Goal: Transaction & Acquisition: Purchase product/service

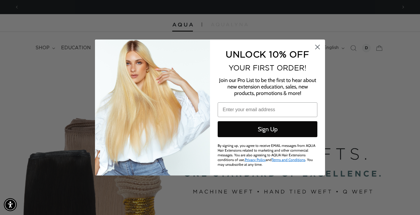
scroll to position [0, 756]
click at [318, 47] on icon "Close dialog" at bounding box center [317, 47] width 4 height 4
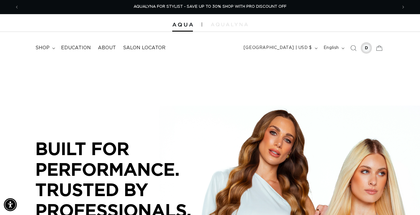
click at [365, 47] on div at bounding box center [366, 48] width 8 height 8
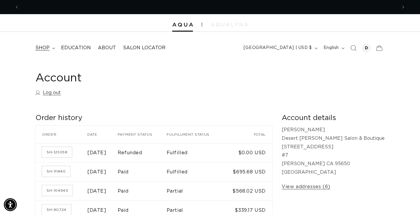
scroll to position [0, 756]
click at [50, 47] on summary "shop" at bounding box center [45, 47] width 26 height 13
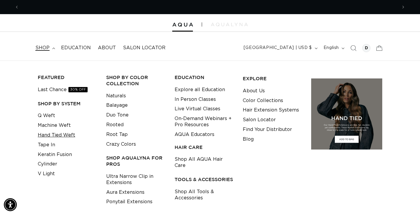
scroll to position [0, 378]
click at [47, 125] on link "Machine Weft" at bounding box center [54, 126] width 33 height 10
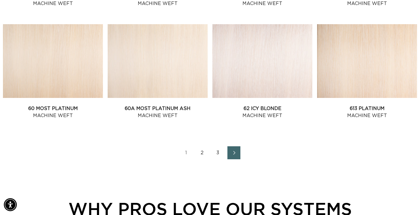
scroll to position [0, 756]
click at [203, 153] on link "2" at bounding box center [201, 152] width 13 height 13
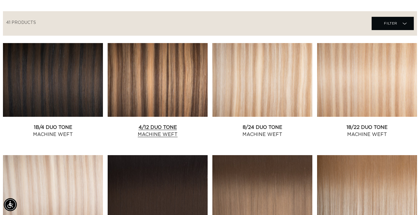
scroll to position [0, 378]
click at [169, 127] on link "4/12 Duo Tone Machine Weft" at bounding box center [158, 131] width 100 height 14
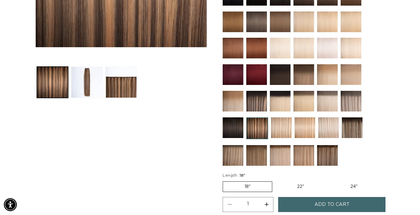
scroll to position [201, 0]
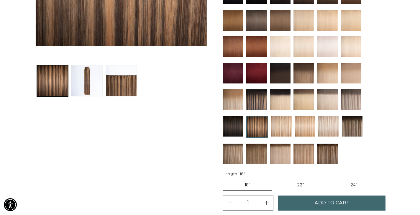
click at [294, 185] on label "22" Variant sold out or unavailable" at bounding box center [300, 185] width 50 height 10
click at [275, 179] on input "22" Variant sold out or unavailable" at bounding box center [275, 179] width 0 height 0
radio input "true"
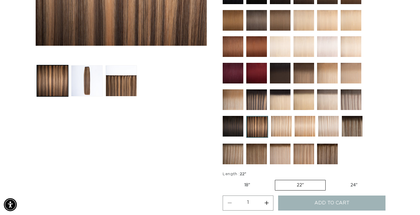
scroll to position [0, 756]
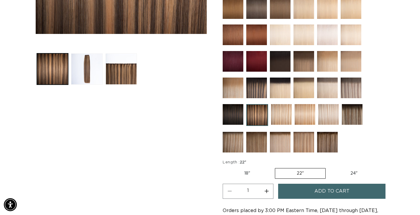
scroll to position [0, 756]
click at [327, 193] on span "Add to cart" at bounding box center [331, 191] width 35 height 15
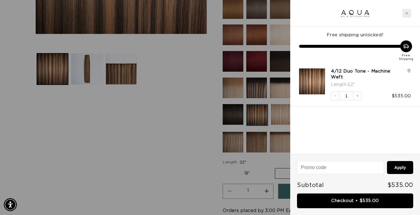
scroll to position [0, 378]
click at [407, 15] on div "Close cart" at bounding box center [406, 13] width 9 height 9
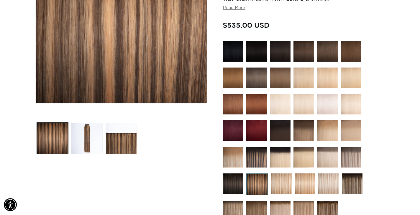
scroll to position [0, 0]
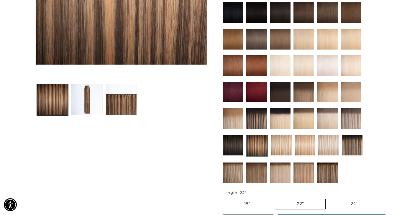
click at [257, 117] on img at bounding box center [256, 118] width 21 height 21
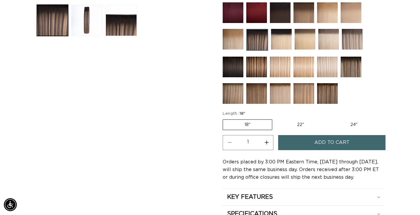
scroll to position [261, 0]
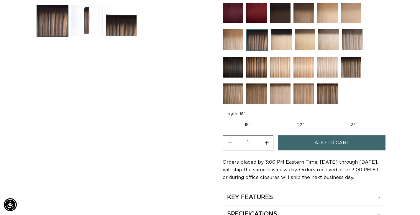
click at [298, 121] on label "22" Variant sold out or unavailable" at bounding box center [300, 125] width 50 height 10
click at [275, 119] on input "22" Variant sold out or unavailable" at bounding box center [275, 118] width 0 height 0
radio input "true"
click at [320, 145] on span "Add to cart" at bounding box center [331, 142] width 35 height 15
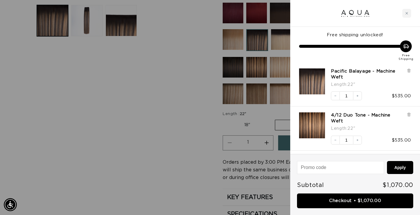
scroll to position [0, 756]
click at [182, 124] on div at bounding box center [210, 107] width 420 height 215
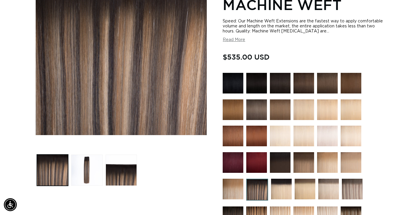
click at [231, 42] on button "Read More" at bounding box center [234, 39] width 22 height 5
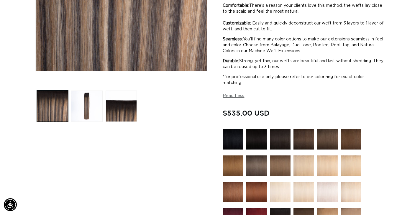
scroll to position [0, 378]
click at [120, 109] on button "Load image 3 in gallery view" at bounding box center [121, 105] width 31 height 31
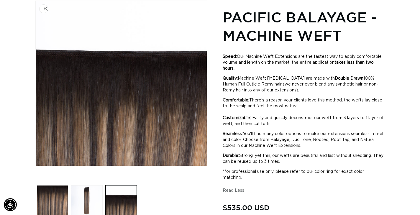
scroll to position [0, 0]
click at [86, 197] on button "Load image 2 in gallery view" at bounding box center [86, 200] width 31 height 31
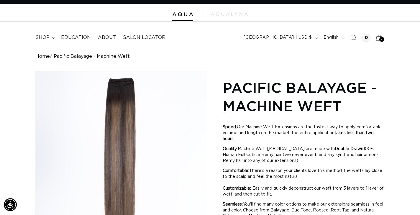
click at [382, 37] on span "2" at bounding box center [381, 39] width 2 height 5
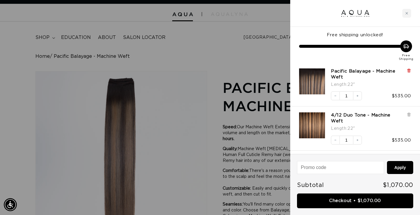
click at [409, 70] on icon at bounding box center [408, 70] width 2 height 3
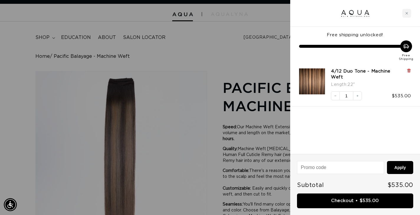
click at [409, 71] on icon at bounding box center [408, 70] width 2 height 3
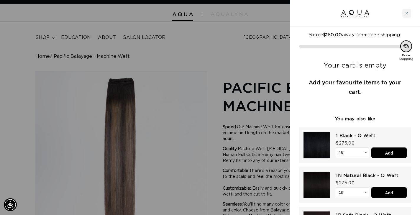
click at [245, 50] on div at bounding box center [210, 107] width 420 height 215
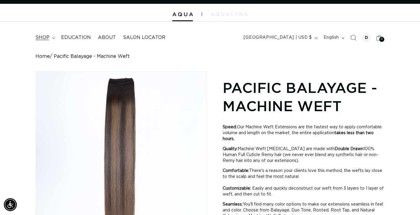
click at [46, 38] on span "shop" at bounding box center [42, 37] width 14 height 6
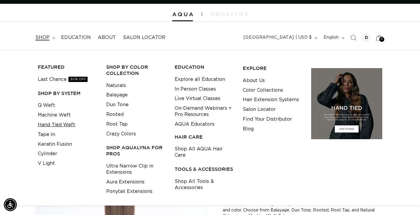
click at [53, 123] on link "Hand Tied Weft" at bounding box center [56, 125] width 37 height 10
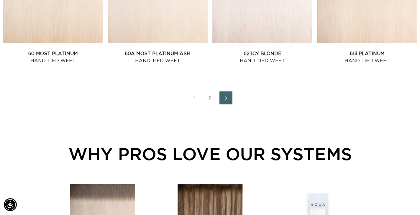
scroll to position [722, 0]
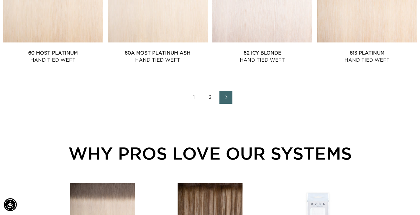
click at [211, 95] on link "2" at bounding box center [209, 97] width 13 height 13
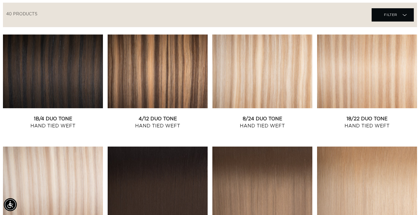
scroll to position [206, 0]
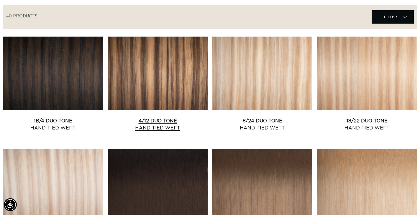
click at [170, 117] on link "4/12 Duo Tone Hand Tied Weft" at bounding box center [158, 124] width 100 height 14
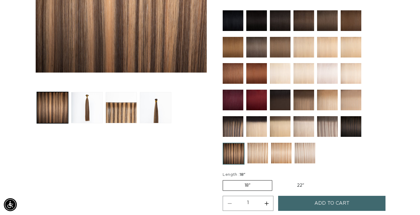
scroll to position [0, 378]
click at [294, 184] on label "22" Variant sold out or unavailable" at bounding box center [300, 185] width 50 height 10
click at [275, 179] on input "22" Variant sold out or unavailable" at bounding box center [275, 179] width 0 height 0
radio input "true"
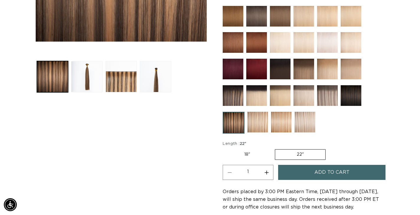
scroll to position [228, 0]
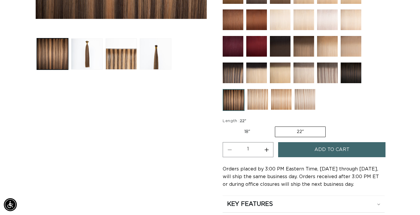
click at [324, 152] on span "Add to cart" at bounding box center [331, 149] width 35 height 15
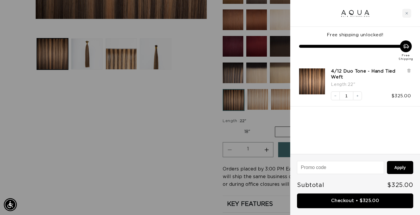
scroll to position [0, 378]
click at [177, 163] on div at bounding box center [210, 107] width 420 height 215
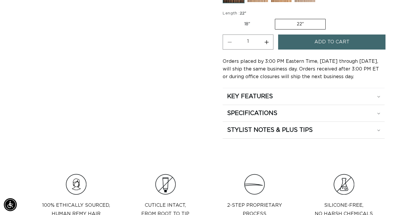
scroll to position [336, 0]
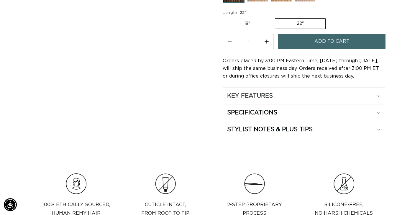
click at [379, 95] on div "KEY FEATURES" at bounding box center [303, 96] width 153 height 8
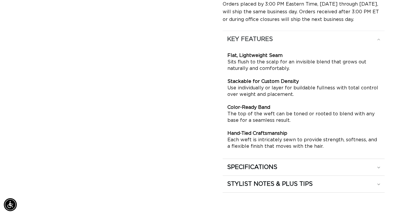
scroll to position [0, 0]
click at [379, 39] on icon at bounding box center [378, 40] width 3 height 2
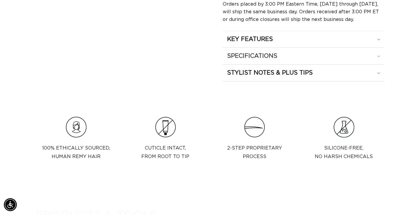
click at [378, 56] on icon at bounding box center [378, 56] width 3 height 2
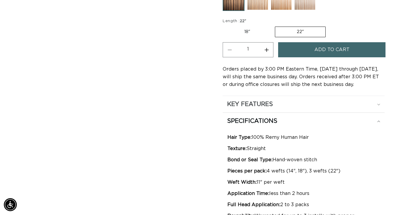
scroll to position [327, 0]
click at [378, 121] on icon at bounding box center [378, 122] width 3 height 2
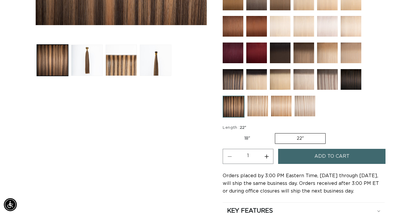
scroll to position [0, 0]
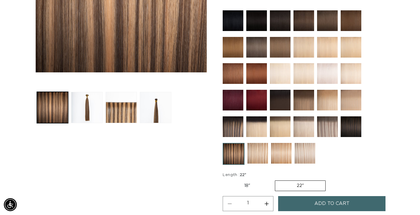
click at [233, 134] on img at bounding box center [233, 126] width 21 height 21
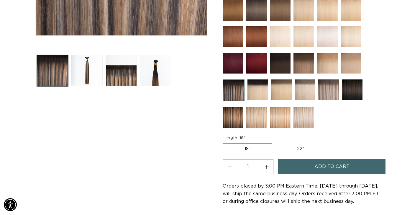
scroll to position [211, 0]
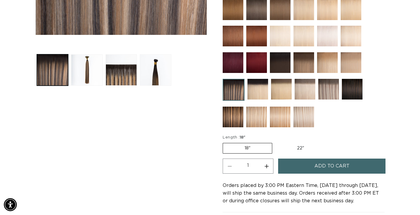
click at [299, 143] on label "22" Variant sold out or unavailable" at bounding box center [300, 148] width 50 height 10
click at [275, 142] on input "22" Variant sold out or unavailable" at bounding box center [275, 141] width 0 height 0
radio input "true"
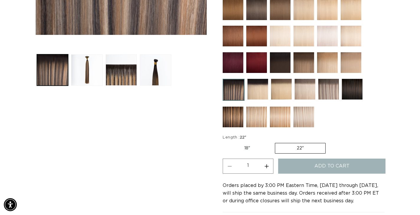
scroll to position [0, 378]
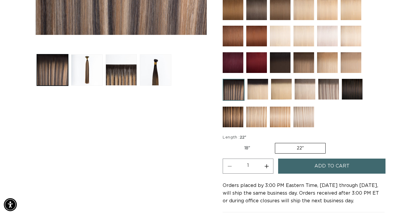
click at [322, 165] on span "Add to cart" at bounding box center [331, 165] width 35 height 15
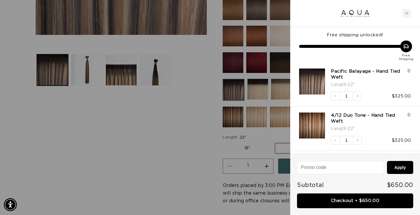
click at [188, 155] on div at bounding box center [210, 107] width 420 height 215
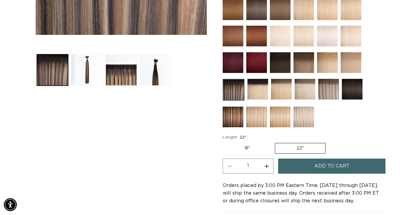
scroll to position [0, 756]
click at [278, 121] on img at bounding box center [280, 116] width 21 height 21
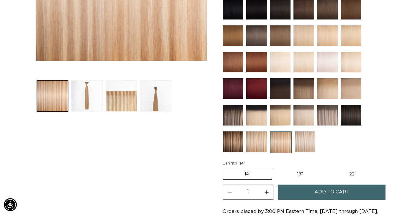
scroll to position [186, 0]
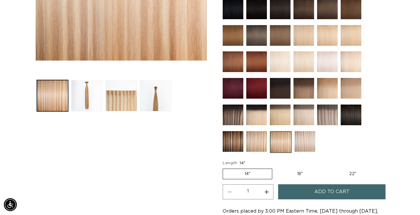
click at [258, 142] on img at bounding box center [256, 141] width 21 height 21
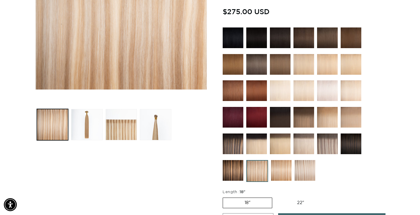
click at [332, 143] on img at bounding box center [327, 143] width 21 height 21
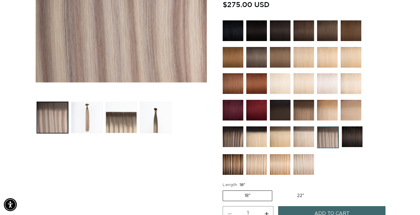
scroll to position [0, 378]
click at [260, 162] on img at bounding box center [256, 164] width 21 height 21
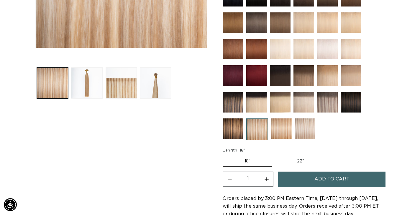
scroll to position [0, 378]
click at [297, 159] on label "22" Variant sold out or unavailable" at bounding box center [300, 161] width 50 height 10
click at [275, 155] on input "22" Variant sold out or unavailable" at bounding box center [275, 154] width 0 height 0
radio input "true"
click at [314, 181] on button "Add to cart" at bounding box center [331, 178] width 107 height 15
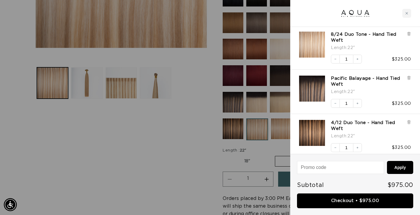
scroll to position [0, 756]
click at [186, 131] on div at bounding box center [210, 107] width 420 height 215
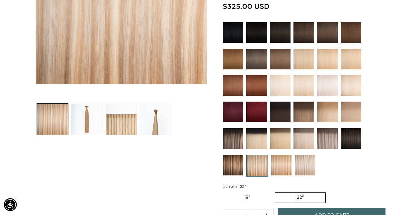
scroll to position [161, 0]
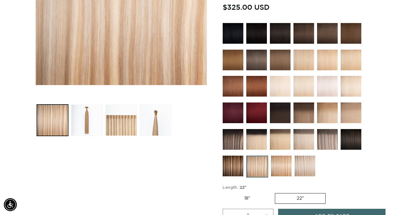
click at [277, 62] on img at bounding box center [280, 60] width 21 height 21
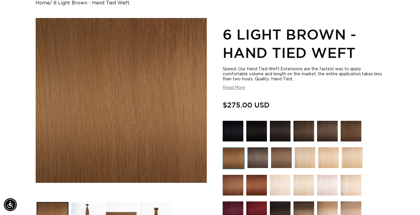
scroll to position [0, 378]
click at [350, 133] on img at bounding box center [350, 131] width 21 height 21
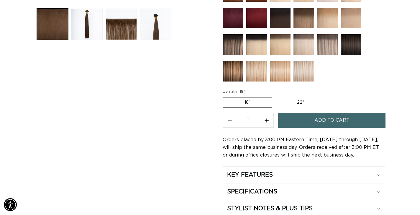
scroll to position [272, 0]
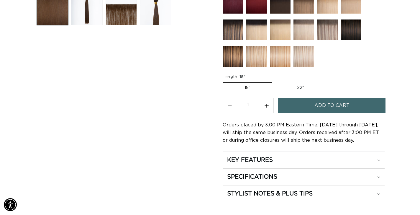
click at [299, 87] on label "22" Variant sold out or unavailable" at bounding box center [300, 88] width 50 height 10
click at [275, 81] on input "22" Variant sold out or unavailable" at bounding box center [275, 81] width 0 height 0
radio input "true"
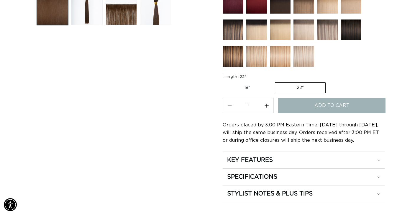
scroll to position [0, 756]
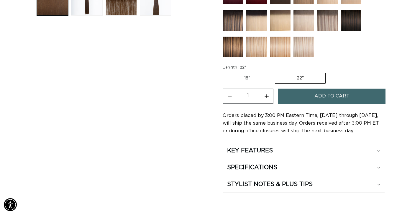
click at [330, 98] on span "Add to cart" at bounding box center [331, 95] width 35 height 15
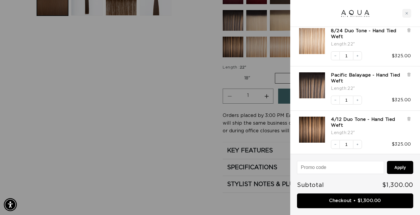
scroll to position [0, 378]
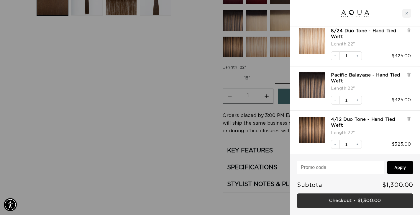
click at [351, 203] on link "Checkout • $1,300.00" at bounding box center [355, 200] width 116 height 15
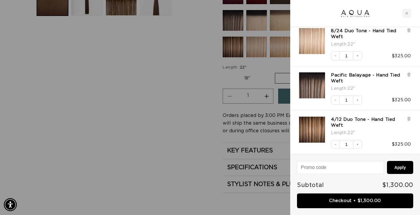
scroll to position [0, 0]
click at [170, 114] on div at bounding box center [210, 107] width 420 height 215
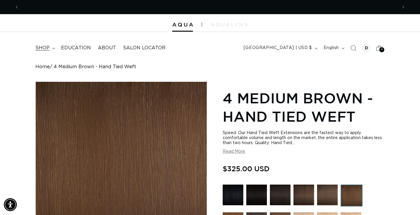
click at [51, 47] on summary "shop" at bounding box center [45, 47] width 26 height 13
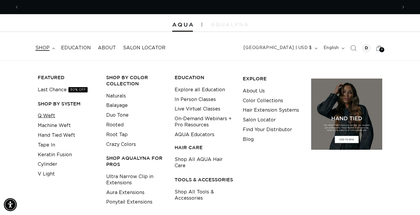
click at [47, 113] on link "Q Weft" at bounding box center [46, 116] width 17 height 10
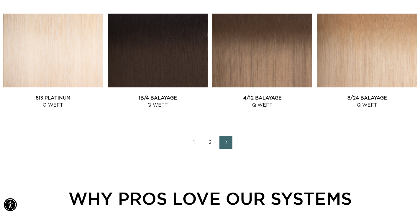
scroll to position [0, 378]
click at [210, 142] on link "2" at bounding box center [209, 142] width 13 height 13
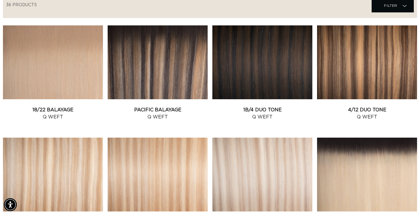
scroll to position [200, 0]
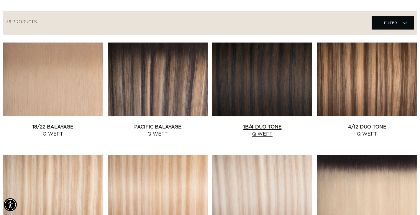
click at [250, 123] on link "1B/4 Duo Tone Q Weft" at bounding box center [262, 130] width 100 height 14
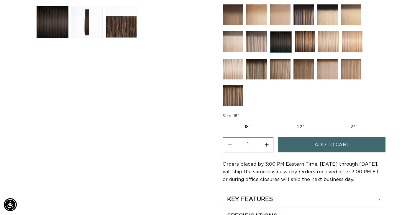
scroll to position [266, 0]
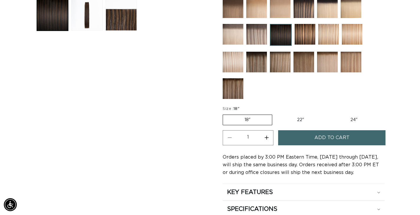
click at [297, 119] on label "22" Variant sold out or unavailable" at bounding box center [300, 120] width 50 height 10
click at [275, 113] on input "22" Variant sold out or unavailable" at bounding box center [275, 113] width 0 height 0
radio input "true"
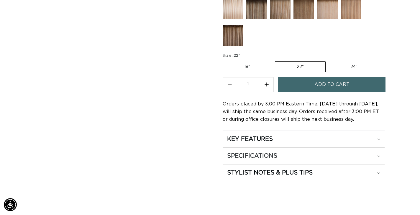
scroll to position [318, 0]
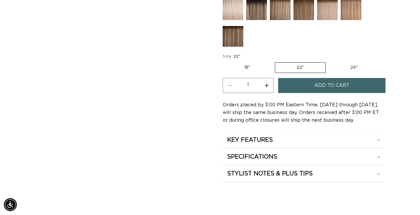
click at [307, 86] on button "Add to cart" at bounding box center [331, 85] width 107 height 15
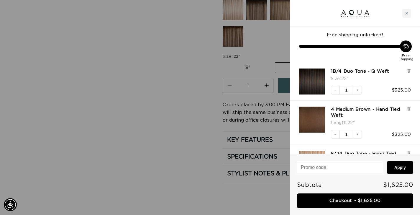
scroll to position [0, 756]
click at [184, 131] on div at bounding box center [210, 107] width 420 height 215
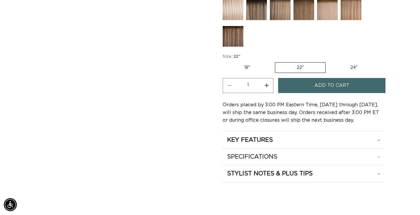
scroll to position [0, 0]
click at [267, 169] on h2 "STYLIST NOTES & PLUS TIPS" at bounding box center [269, 173] width 85 height 8
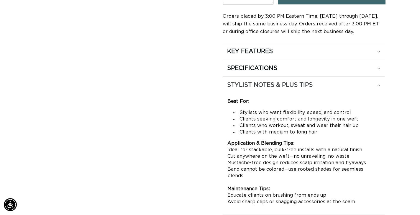
scroll to position [0, 378]
click at [257, 85] on h2 "STYLIST NOTES & PLUS TIPS" at bounding box center [269, 85] width 85 height 8
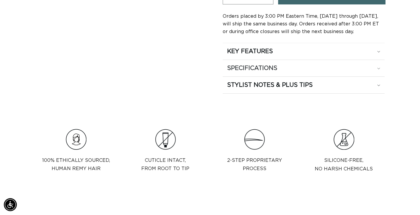
click at [256, 69] on h2 "SPECIFICATIONS" at bounding box center [252, 68] width 50 height 8
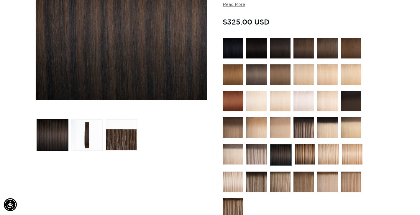
scroll to position [0, 0]
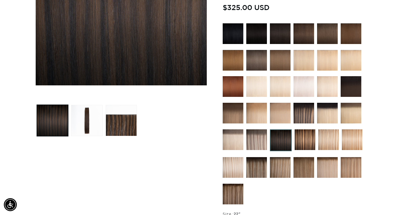
click at [329, 143] on img at bounding box center [328, 139] width 21 height 21
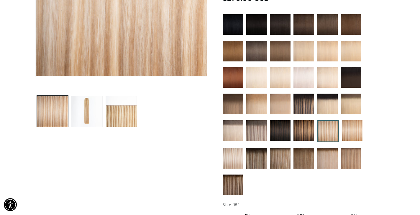
scroll to position [0, 378]
click at [353, 135] on img at bounding box center [352, 130] width 21 height 21
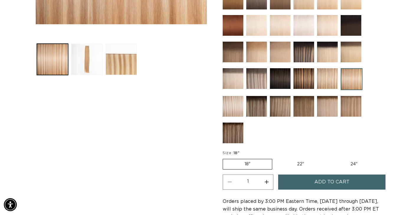
scroll to position [0, 756]
click at [298, 162] on label "22" Variant sold out or unavailable" at bounding box center [300, 164] width 50 height 10
click at [275, 158] on input "22" Variant sold out or unavailable" at bounding box center [275, 157] width 0 height 0
radio input "true"
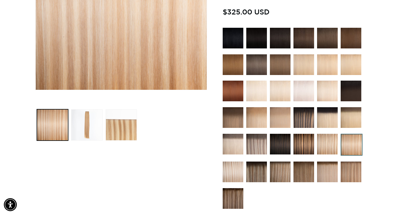
scroll to position [0, 756]
click at [347, 174] on img at bounding box center [350, 171] width 21 height 21
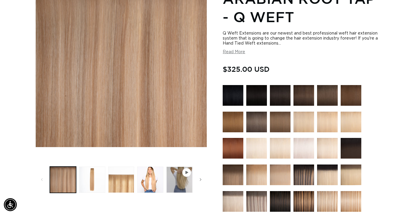
scroll to position [0, 378]
click at [119, 183] on button "Load image 3 in gallery view" at bounding box center [121, 179] width 26 height 26
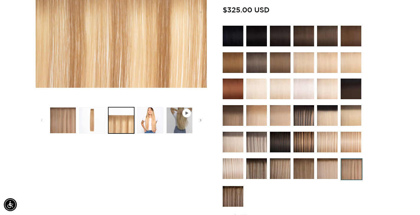
scroll to position [0, 0]
click at [145, 122] on button "Load image 4 in gallery view" at bounding box center [150, 120] width 26 height 26
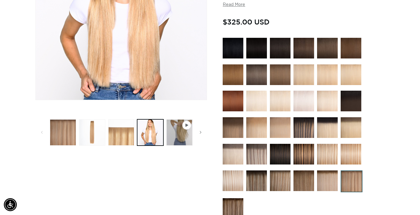
scroll to position [148, 0]
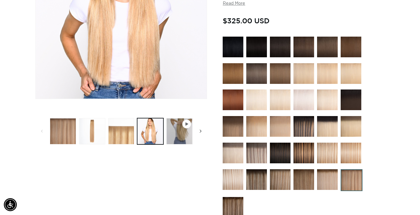
click at [200, 130] on icon "Slide right" at bounding box center [201, 131] width 2 height 6
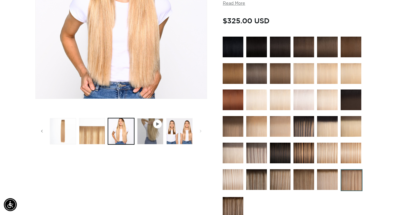
scroll to position [0, 0]
click at [179, 132] on button "Load image 5 in gallery view" at bounding box center [179, 131] width 26 height 26
